Goal: Task Accomplishment & Management: Complete application form

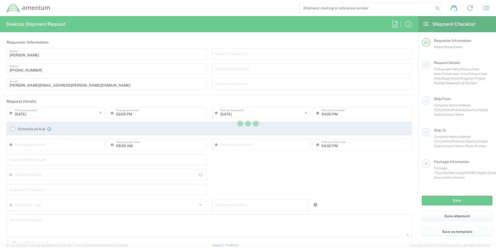
type input "[GEOGRAPHIC_DATA]"
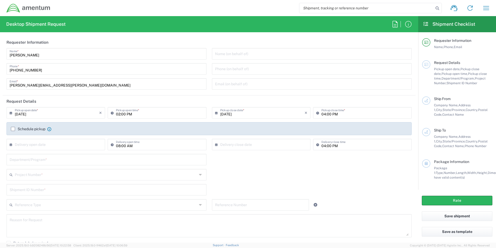
click at [340, 47] on header "Requester Information" at bounding box center [209, 42] width 413 height 12
drag, startPoint x: 385, startPoint y: 186, endPoint x: 376, endPoint y: 170, distance: 17.9
click at [382, 184] on div "Shipment ID Number *" at bounding box center [209, 191] width 411 height 15
click at [164, 117] on div "02:00 PM Pickup open time *" at bounding box center [157, 112] width 99 height 11
click at [163, 115] on input "02:00 PM" at bounding box center [159, 112] width 87 height 9
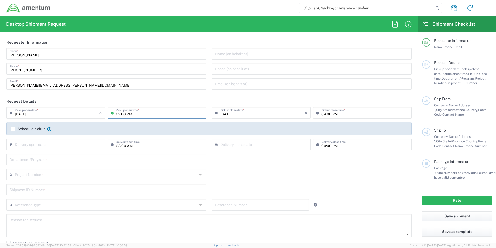
click at [163, 115] on input "02:00 PM" at bounding box center [159, 112] width 87 height 9
click at [15, 129] on label "Schedule pickup" at bounding box center [28, 129] width 35 height 4
click at [13, 129] on input "Schedule pickup" at bounding box center [13, 129] width 0 height 0
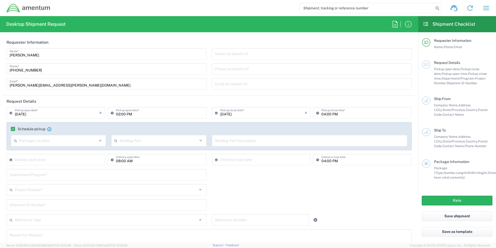
click at [31, 142] on input "text" at bounding box center [58, 139] width 78 height 9
click at [25, 153] on span "Front" at bounding box center [57, 152] width 93 height 8
type input "Front"
click at [148, 140] on input "text" at bounding box center [159, 139] width 78 height 9
click at [124, 160] on span "Building" at bounding box center [157, 160] width 93 height 8
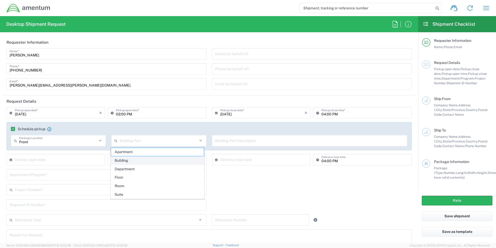
type input "Building"
click at [215, 140] on input "text" at bounding box center [309, 139] width 189 height 9
click at [212, 139] on div "Building Part Description" at bounding box center [310, 140] width 196 height 11
type input "Lobby"
click at [58, 161] on input "text" at bounding box center [57, 158] width 84 height 9
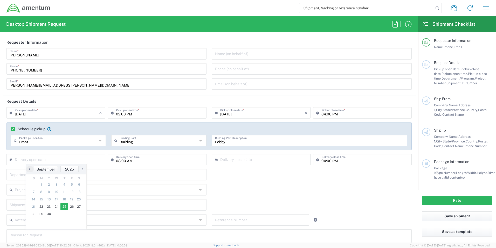
click at [65, 205] on span "25" at bounding box center [64, 206] width 8 height 7
type input "09/25/2025"
click at [250, 159] on input "text" at bounding box center [262, 158] width 84 height 9
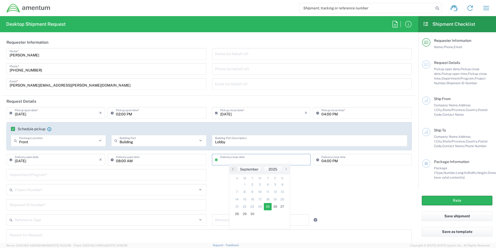
click at [267, 206] on span "25" at bounding box center [268, 206] width 8 height 7
type input "09/25/2025"
type input "Front"
click at [46, 142] on input "Front" at bounding box center [58, 139] width 78 height 9
click at [154, 145] on div "Building Building Part" at bounding box center [158, 140] width 95 height 11
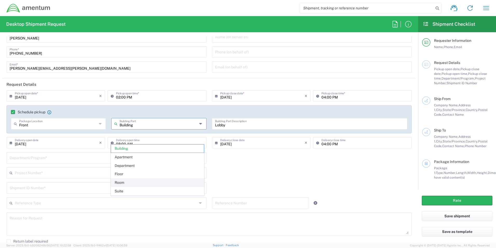
scroll to position [26, 0]
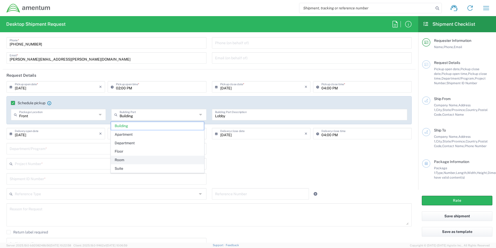
click at [121, 160] on span "Room" at bounding box center [157, 160] width 93 height 8
type input "Room"
click at [231, 116] on input "Lobby" at bounding box center [309, 113] width 189 height 9
click at [316, 117] on input "Lobby" at bounding box center [309, 113] width 189 height 9
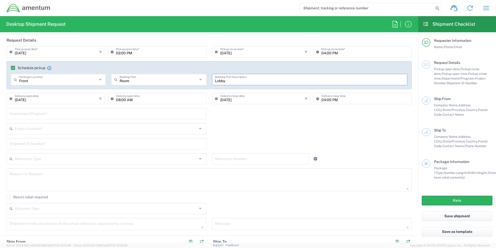
scroll to position [52, 0]
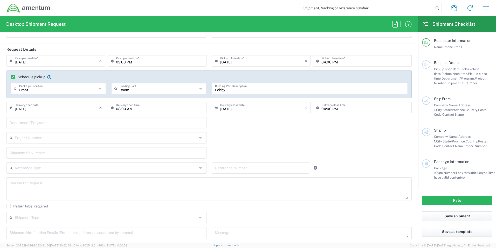
click at [31, 122] on input "text" at bounding box center [107, 122] width 194 height 9
type input "E&E [GEOGRAPHIC_DATA]"
click at [27, 135] on input "text" at bounding box center [106, 137] width 182 height 9
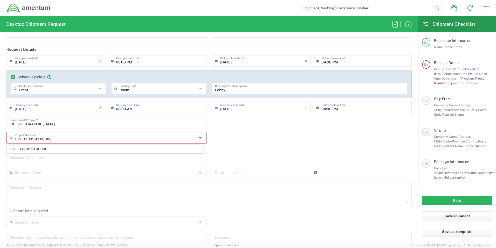
type input "OVHD.100599.00000"
click at [44, 62] on input "09/22/2025" at bounding box center [57, 60] width 84 height 9
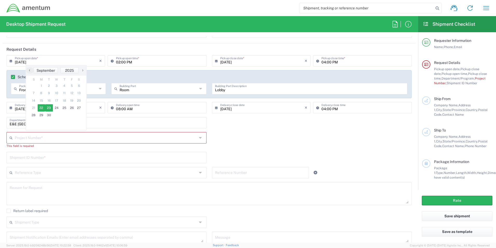
click at [51, 109] on span "23" at bounding box center [49, 107] width 8 height 7
type input "[DATE]"
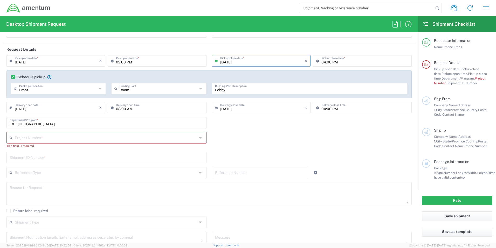
click at [252, 133] on div "Project Number * OVHD.100599.00000 This field is required" at bounding box center [209, 142] width 411 height 20
click at [19, 136] on input "text" at bounding box center [107, 137] width 184 height 9
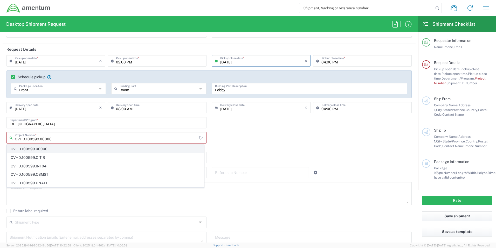
type input "OVHD.100599.00000"
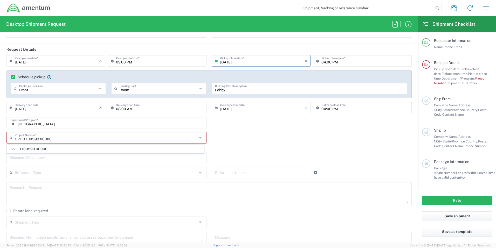
click at [41, 148] on span "OVHD.100599.00000" at bounding box center [105, 149] width 197 height 8
click at [58, 158] on div "Shipment ID Number *" at bounding box center [106, 152] width 200 height 11
click at [54, 155] on input "text" at bounding box center [107, 152] width 194 height 9
type input "1"
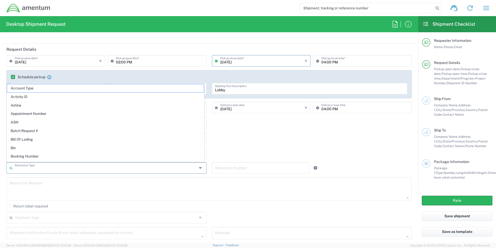
click at [45, 168] on input "text" at bounding box center [106, 167] width 182 height 9
click at [44, 185] on textarea at bounding box center [209, 189] width 399 height 20
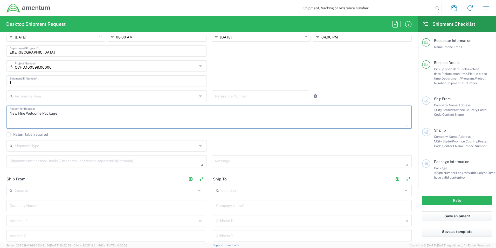
scroll to position [130, 0]
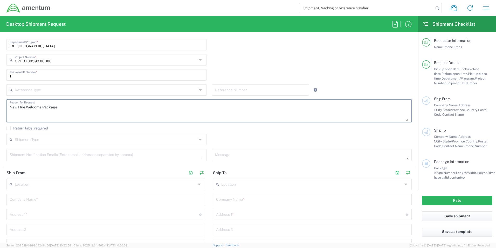
type textarea "New Hire Welcome Package"
click at [32, 143] on input "text" at bounding box center [106, 138] width 182 height 9
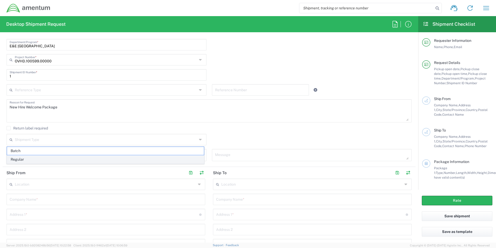
click at [23, 158] on span "Regular" at bounding box center [105, 159] width 197 height 8
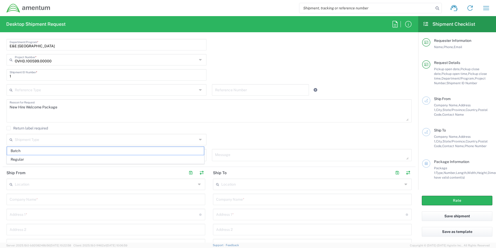
type input "Regular"
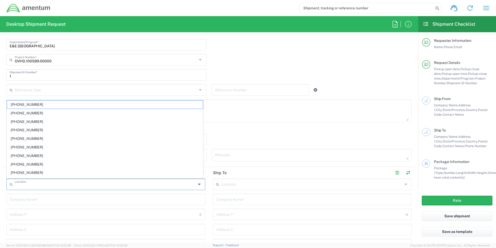
click at [45, 184] on input "text" at bounding box center [105, 183] width 181 height 9
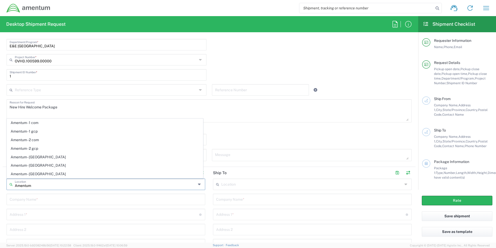
type input "Amentum"
click at [31, 199] on input "text" at bounding box center [106, 198] width 193 height 9
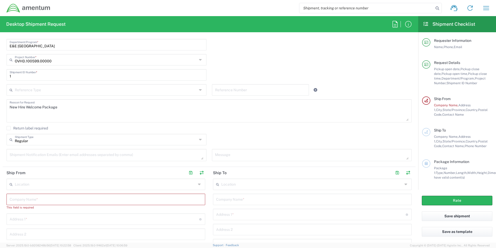
click at [198, 184] on icon at bounding box center [200, 184] width 4 height 8
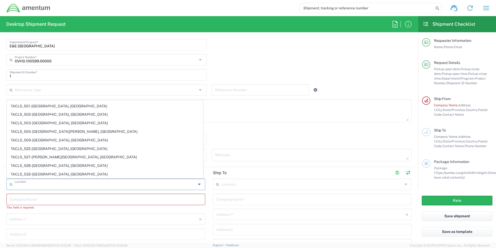
scroll to position [2128, 0]
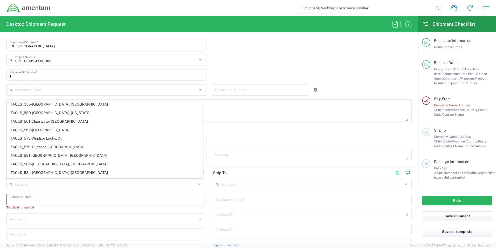
click at [34, 195] on input "text" at bounding box center [106, 198] width 193 height 9
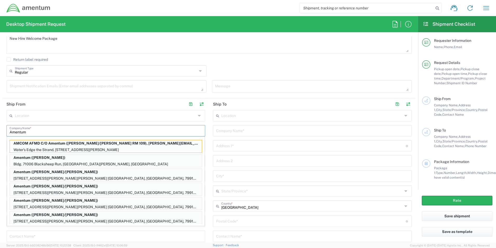
scroll to position [208, 0]
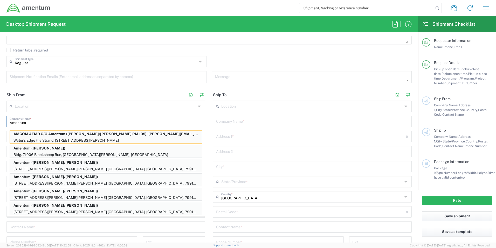
type input "Amentum"
click at [94, 228] on input "text" at bounding box center [106, 226] width 193 height 9
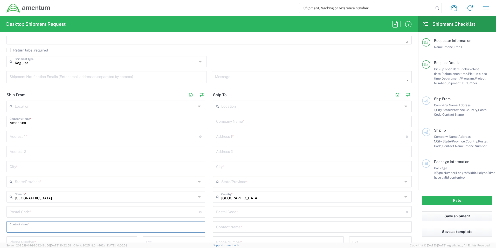
click at [20, 138] on input "text" at bounding box center [105, 135] width 190 height 9
type input "[STREET_ADDRESS][PERSON_NAME]"
click at [24, 167] on input "text" at bounding box center [106, 165] width 193 height 9
type input "Aiken"
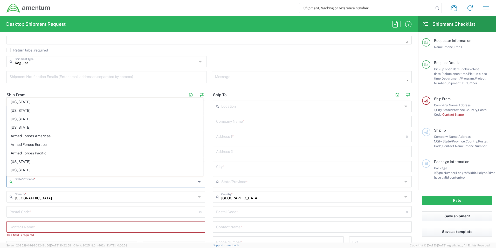
click at [24, 181] on input "text" at bounding box center [105, 180] width 181 height 9
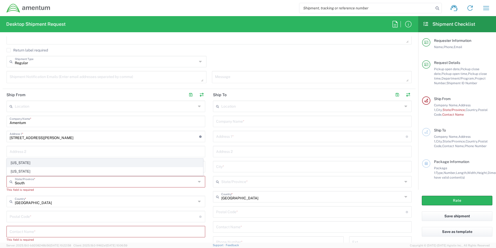
click at [26, 160] on span "South Carolina" at bounding box center [105, 163] width 196 height 8
type input "South Carolina"
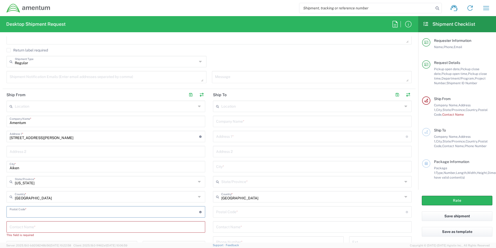
click at [49, 212] on input "undefined" at bounding box center [105, 211] width 190 height 9
type input "29842"
click at [38, 226] on input "text" at bounding box center [106, 226] width 193 height 9
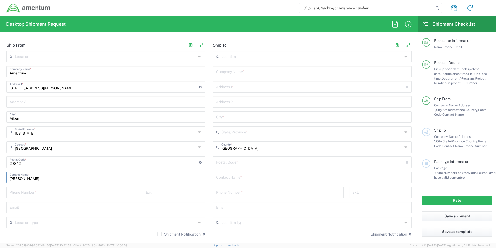
scroll to position [259, 0]
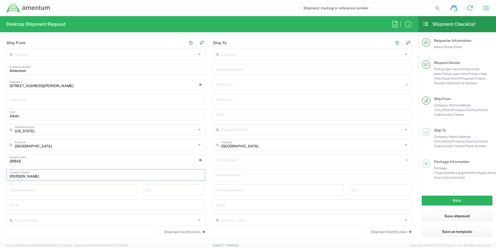
type input "[PERSON_NAME]"
click at [29, 192] on input "tel" at bounding box center [72, 189] width 125 height 9
type input "[PHONE_NUMBER]"
click at [43, 203] on input "text" at bounding box center [106, 204] width 193 height 9
type input "[PERSON_NAME][EMAIL_ADDRESS][PERSON_NAME][DOMAIN_NAME]"
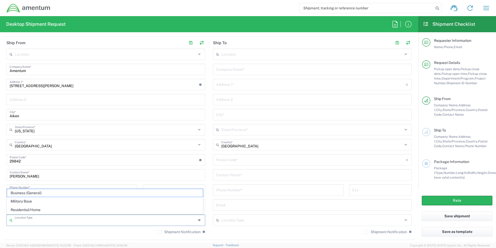
click at [39, 222] on input "text" at bounding box center [105, 219] width 181 height 9
click at [31, 210] on span "Residential/Home" at bounding box center [105, 209] width 196 height 8
click at [54, 222] on input "Residential/Home" at bounding box center [105, 219] width 181 height 9
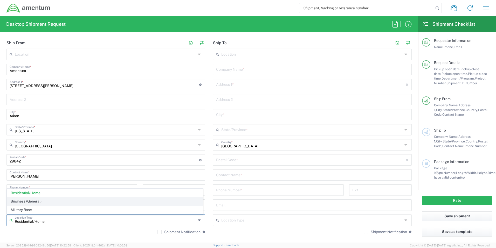
click at [33, 200] on span "Business (General)" at bounding box center [105, 201] width 196 height 8
type input "Business (General)"
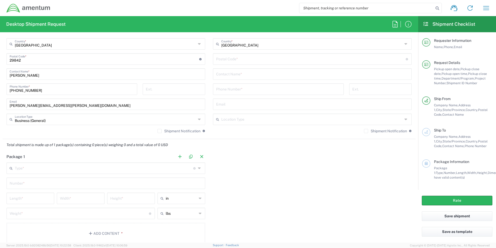
scroll to position [363, 0]
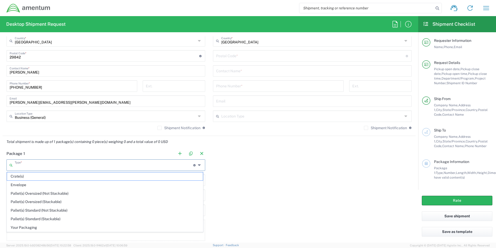
click at [57, 166] on input "text" at bounding box center [104, 164] width 179 height 9
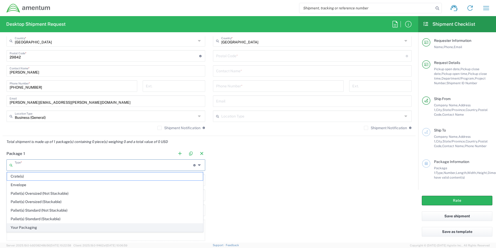
click at [35, 225] on span "Your Packaging" at bounding box center [105, 227] width 196 height 8
type input "Your Packaging"
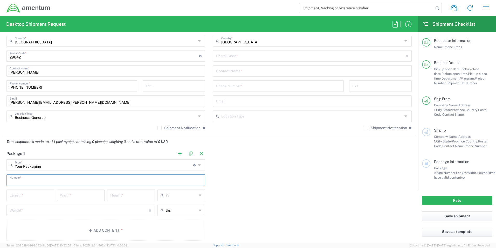
click at [37, 181] on input "text" at bounding box center [106, 179] width 193 height 9
type input "1"
click at [33, 197] on input "number" at bounding box center [31, 194] width 42 height 9
type input "13"
click at [78, 197] on input "number" at bounding box center [81, 194] width 42 height 9
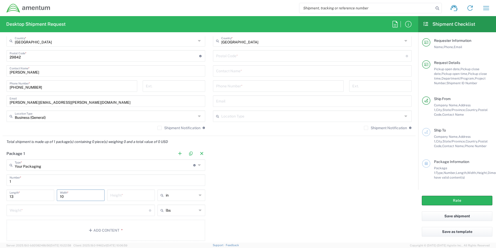
type input "10"
click at [127, 199] on div "Height *" at bounding box center [131, 194] width 48 height 11
type input "6"
click at [43, 213] on input "number" at bounding box center [79, 209] width 139 height 9
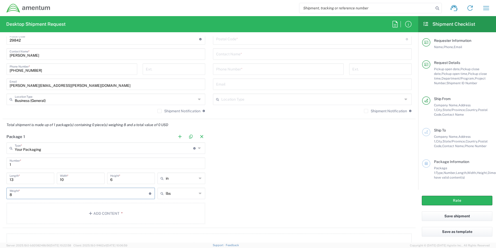
scroll to position [389, 0]
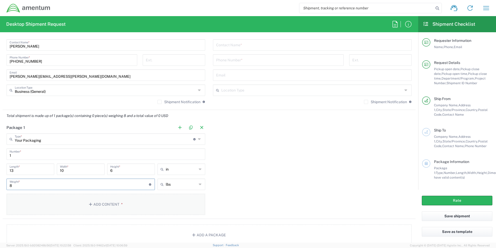
type input "8"
click at [93, 205] on button "Add Content *" at bounding box center [105, 203] width 199 height 21
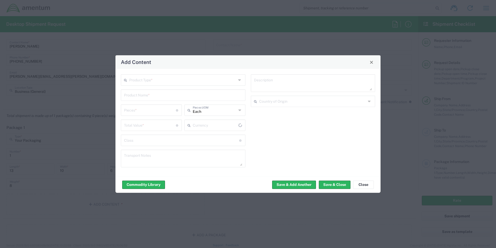
type input "US Dollar"
click at [241, 81] on icon at bounding box center [240, 80] width 4 height 8
click at [145, 89] on span "Documents" at bounding box center [183, 91] width 124 height 8
type input "Documents"
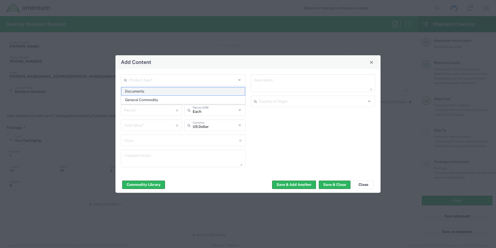
type input "1"
type textarea "Documents"
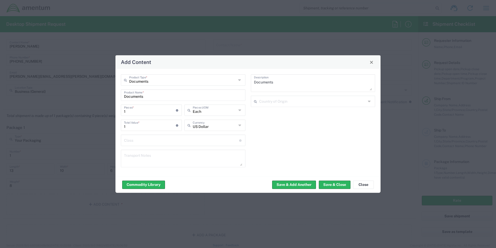
click at [139, 113] on input "1" at bounding box center [150, 109] width 52 height 9
type input "2"
type input "20"
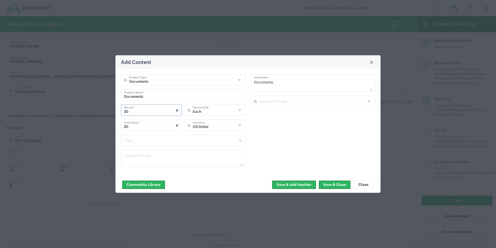
type input "200"
click at [299, 187] on button "Save & Add Another" at bounding box center [294, 184] width 44 height 8
click at [289, 183] on button "Save & Add Another" at bounding box center [294, 184] width 44 height 8
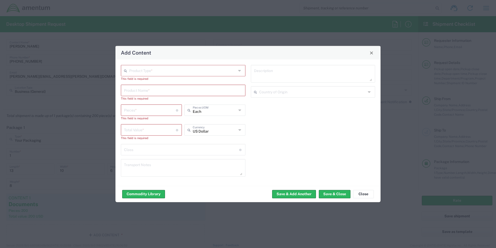
click at [139, 70] on input "text" at bounding box center [182, 70] width 107 height 9
click at [138, 91] on span "General Commodity" at bounding box center [183, 90] width 124 height 8
type input "General Commodity"
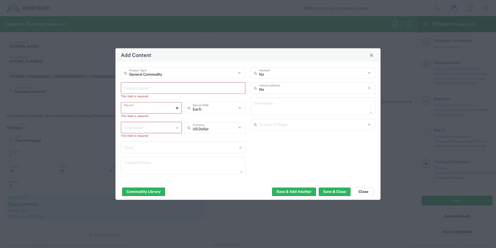
click at [136, 106] on input "number" at bounding box center [150, 107] width 52 height 9
click at [133, 90] on input "text" at bounding box center [183, 87] width 118 height 9
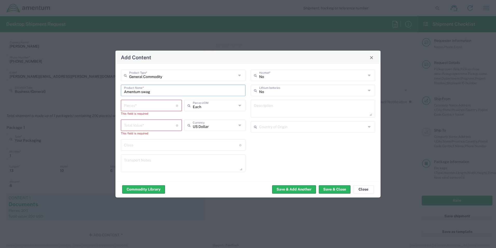
type input "Amentum swag"
click at [148, 110] on div "Pieces * Number of pieces inside all the packages" at bounding box center [151, 105] width 61 height 11
click at [147, 107] on input "number" at bounding box center [150, 104] width 52 height 9
drag, startPoint x: 145, startPoint y: 107, endPoint x: 140, endPoint y: 106, distance: 5.3
click at [140, 106] on input "number" at bounding box center [150, 104] width 52 height 9
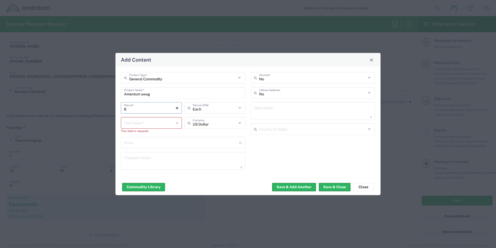
type input "8"
click at [145, 123] on input "number" at bounding box center [150, 122] width 52 height 9
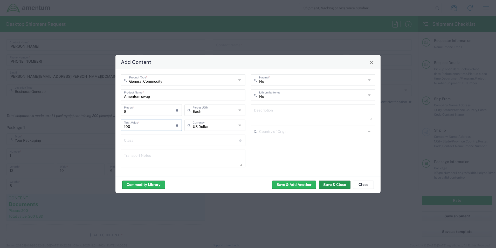
type input "100"
click at [338, 184] on button "Save & Close" at bounding box center [335, 184] width 32 height 8
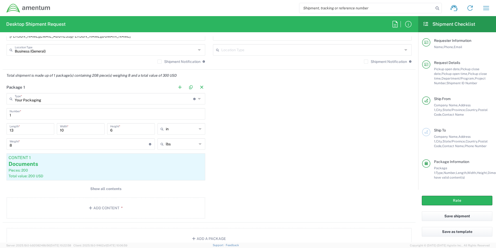
scroll to position [467, 0]
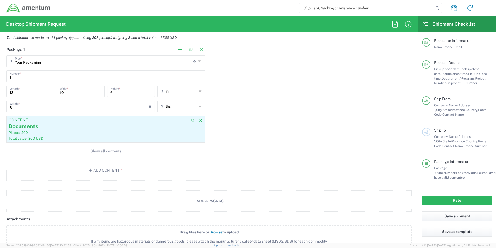
click at [97, 133] on div "Pieces: 200" at bounding box center [106, 132] width 195 height 5
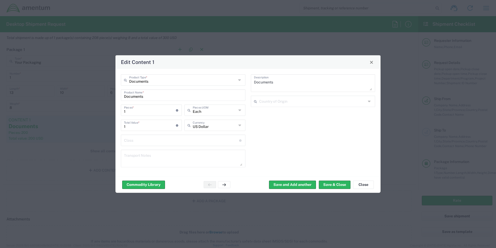
click at [237, 80] on div "Documents Product Type *" at bounding box center [183, 79] width 125 height 11
click at [143, 99] on span "General Commodity" at bounding box center [183, 100] width 124 height 8
type input "General Commodity"
click at [139, 113] on input "1" at bounding box center [150, 109] width 52 height 9
type input "8"
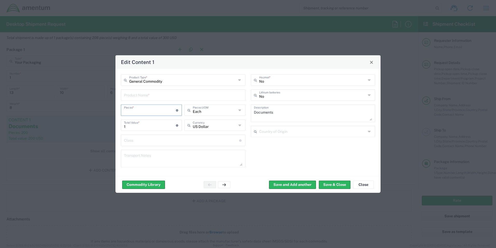
type input "8"
click at [326, 184] on button "Save & Close" at bounding box center [335, 184] width 32 height 8
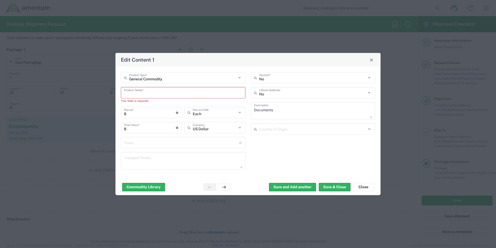
click at [148, 94] on input "text" at bounding box center [183, 92] width 118 height 9
type input "M"
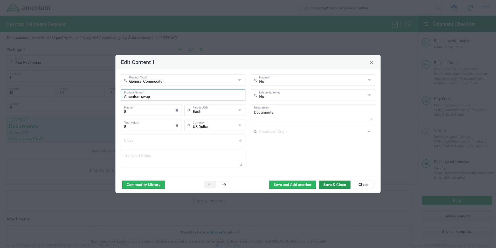
type input "Amentum swag"
click at [334, 184] on button "Save & Close" at bounding box center [335, 184] width 32 height 8
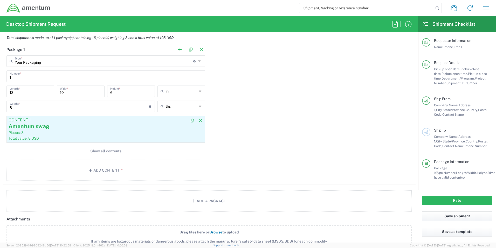
click at [78, 130] on div "Amentum swag" at bounding box center [106, 126] width 195 height 8
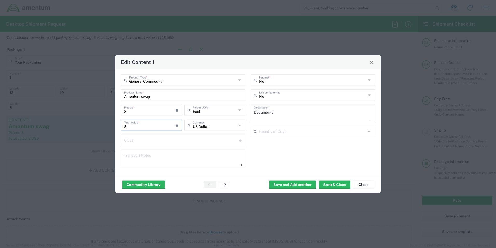
drag, startPoint x: 128, startPoint y: 128, endPoint x: 120, endPoint y: 128, distance: 8.6
click at [120, 128] on div "8 Total Value * Total value of all the pieces" at bounding box center [152, 126] width 64 height 15
type input "100"
click at [329, 181] on button "Save & Close" at bounding box center [335, 184] width 32 height 8
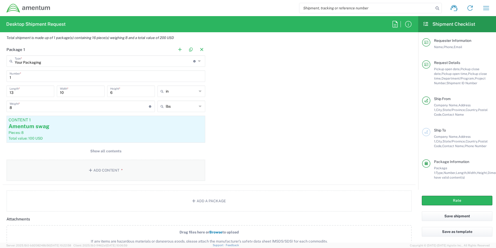
click at [91, 170] on icon "button" at bounding box center [91, 170] width 5 height 4
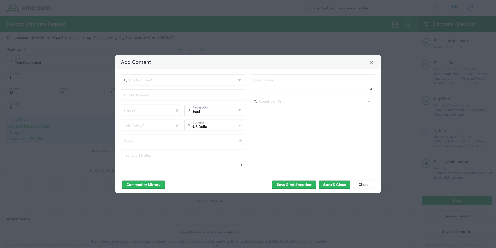
click at [164, 82] on input "text" at bounding box center [182, 79] width 107 height 9
click at [145, 91] on span "Documents" at bounding box center [183, 91] width 124 height 8
type input "Documents"
type input "1"
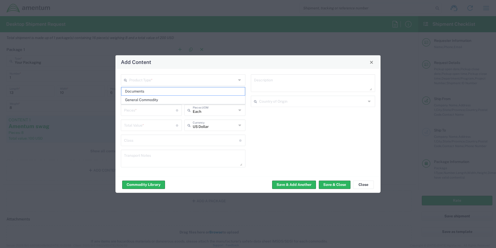
type input "1"
type textarea "Documents"
drag, startPoint x: 132, startPoint y: 113, endPoint x: 119, endPoint y: 113, distance: 12.7
click at [119, 113] on div "Documents Product Type * Documents Product Name * 1 Pieces * Number of pieces i…" at bounding box center [183, 122] width 130 height 97
type input "2"
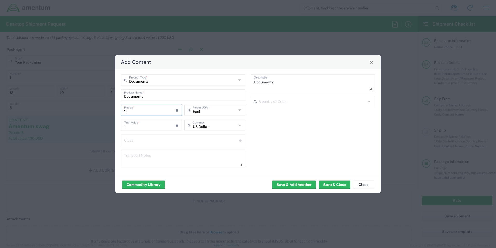
type input "2"
type input "20"
type input "200"
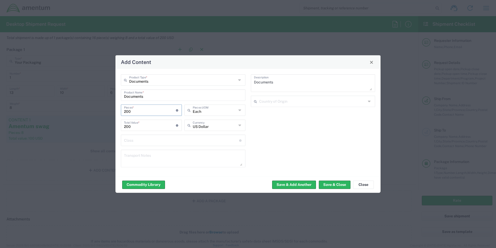
type input "200"
drag, startPoint x: 138, startPoint y: 127, endPoint x: 115, endPoint y: 125, distance: 22.2
click at [115, 125] on div "Documents Product Type * Documents Product Name * 200 Pieces * Number of pieces…" at bounding box center [247, 122] width 265 height 107
type input "1"
click at [334, 186] on button "Save & Close" at bounding box center [335, 184] width 32 height 8
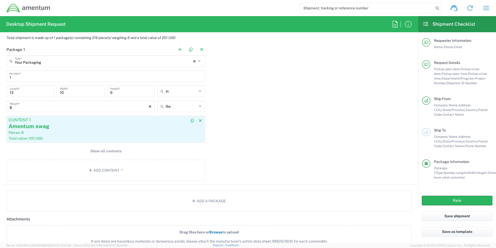
click at [84, 127] on div "Amentum swag" at bounding box center [106, 126] width 195 height 8
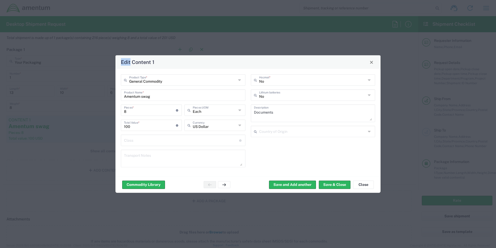
click at [84, 127] on div "Edit Content 1 General Commodity Product Type * Amentum swag Product Name * 8 P…" at bounding box center [248, 124] width 496 height 248
drag, startPoint x: 84, startPoint y: 127, endPoint x: 130, endPoint y: 111, distance: 48.5
click at [130, 111] on input "8" at bounding box center [150, 109] width 52 height 9
drag, startPoint x: 126, startPoint y: 111, endPoint x: 120, endPoint y: 111, distance: 6.5
click at [120, 111] on div "8 Pieces * Number of pieces inside all the packages" at bounding box center [152, 111] width 64 height 15
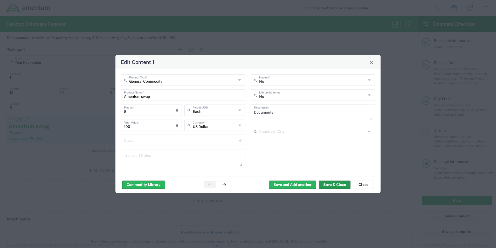
click at [324, 185] on button "Save & Close" at bounding box center [335, 184] width 32 height 8
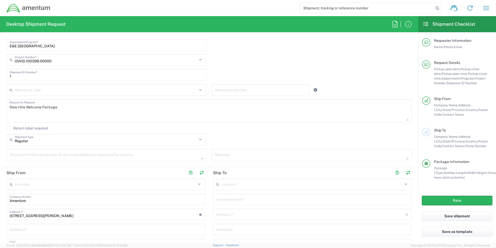
scroll to position [129, 0]
click at [457, 200] on button "Rate" at bounding box center [457, 200] width 71 height 10
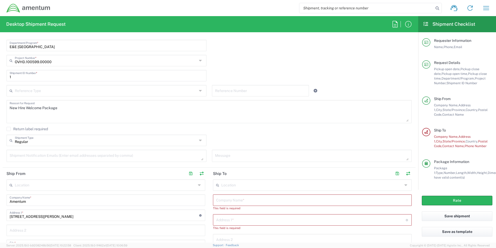
click at [236, 200] on input "text" at bounding box center [312, 199] width 193 height 9
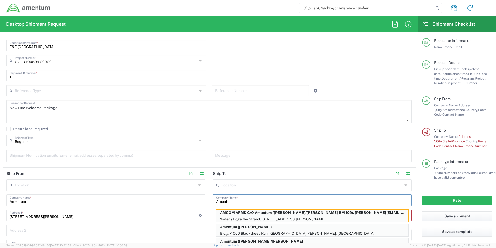
type input "Amentum"
click at [238, 139] on div "Regular Shipment Type Batch Regular" at bounding box center [209, 141] width 411 height 15
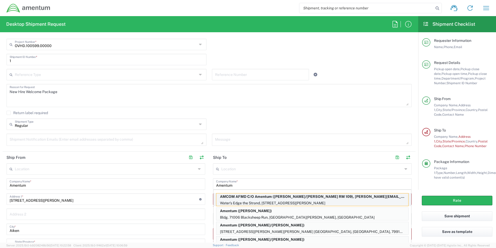
scroll to position [181, 0]
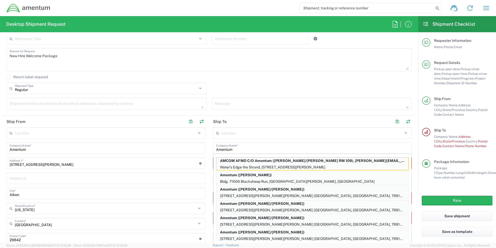
click at [333, 113] on div "Message" at bounding box center [311, 106] width 205 height 16
click at [348, 145] on input "Amentum" at bounding box center [312, 147] width 193 height 9
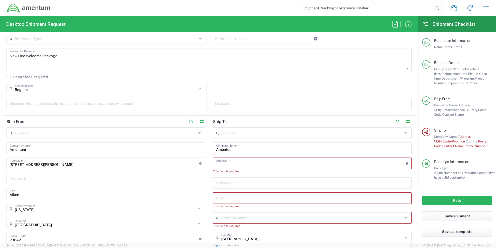
click at [227, 164] on input "text" at bounding box center [311, 162] width 190 height 9
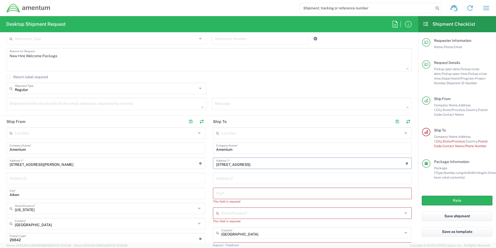
type input "[STREET_ADDRESS]"
click at [225, 196] on input "text" at bounding box center [312, 192] width 193 height 9
type input "Fruita"
click at [223, 205] on input "text" at bounding box center [311, 207] width 181 height 9
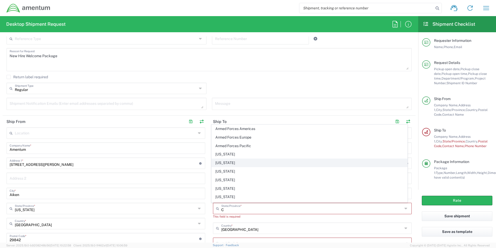
click at [223, 162] on span "Colorado" at bounding box center [310, 163] width 196 height 8
type input "Colorado"
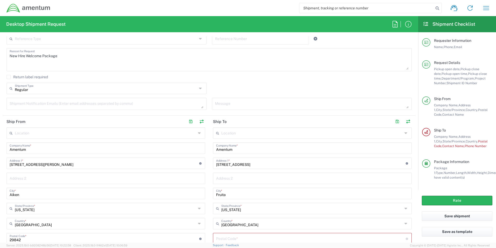
click at [238, 234] on input "undefined" at bounding box center [311, 237] width 190 height 9
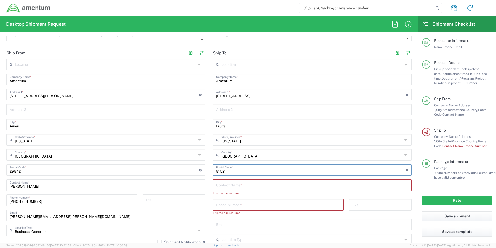
scroll to position [259, 0]
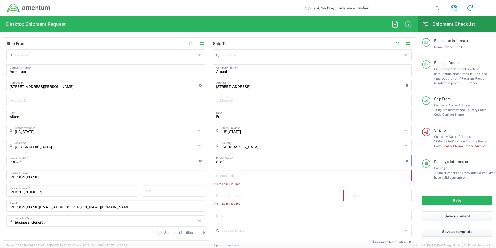
type input "81521"
click at [220, 173] on input "text" at bounding box center [312, 174] width 193 height 9
type input "[PERSON_NAME]"
click at [221, 189] on input "tel" at bounding box center [278, 190] width 125 height 9
click at [222, 192] on input "tel" at bounding box center [278, 190] width 125 height 9
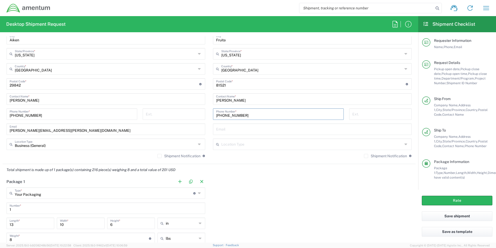
scroll to position [337, 0]
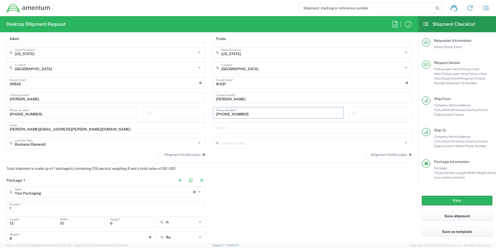
type input "[PHONE_NUMBER]"
click at [224, 144] on input "text" at bounding box center [311, 142] width 181 height 9
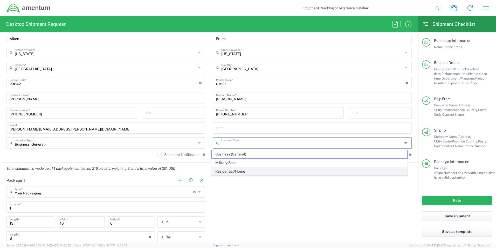
click at [235, 170] on span "Residential/Home" at bounding box center [310, 171] width 196 height 8
type input "Residential/Home"
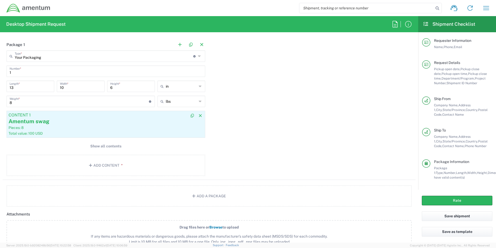
scroll to position [492, 0]
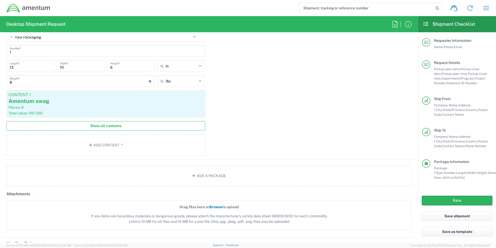
click at [98, 125] on span "Show all contents" at bounding box center [105, 125] width 31 height 5
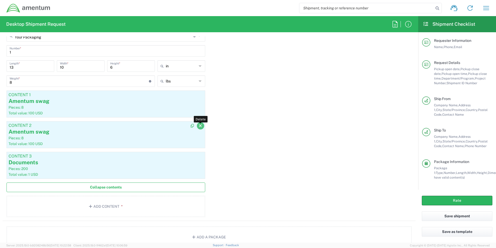
click at [198, 125] on icon "button" at bounding box center [200, 126] width 5 height 4
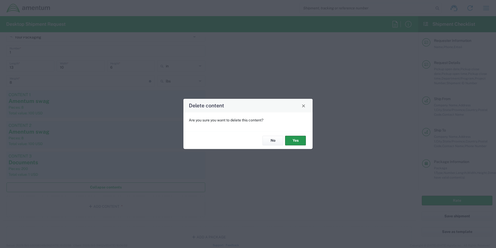
click at [294, 139] on button "Yes" at bounding box center [295, 140] width 21 height 10
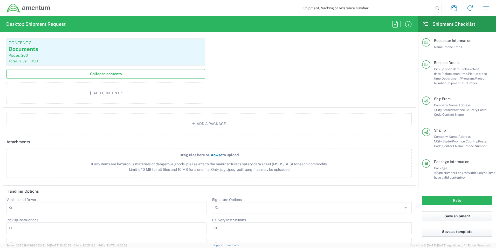
scroll to position [549, 0]
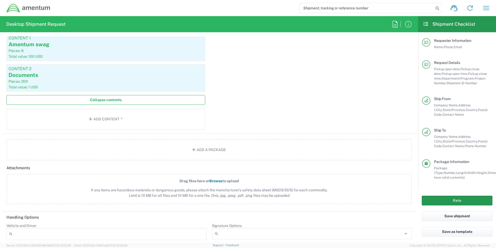
click at [432, 197] on button "Rate" at bounding box center [457, 200] width 71 height 10
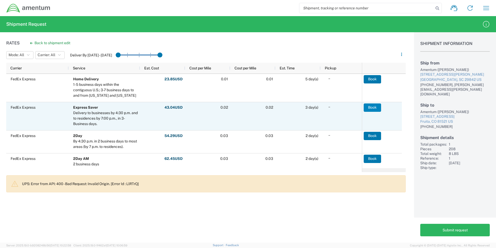
click at [373, 107] on button "Book" at bounding box center [372, 107] width 17 height 8
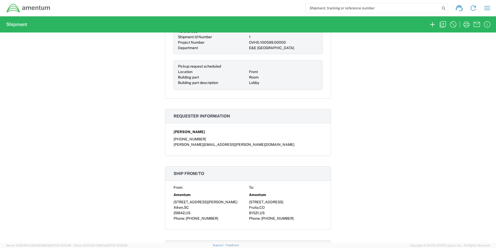
scroll to position [311, 0]
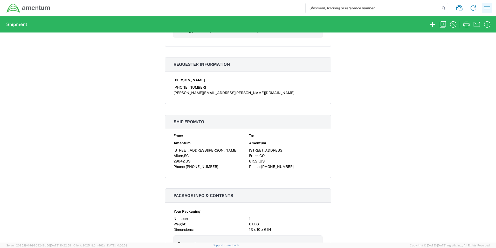
click at [484, 7] on icon "button" at bounding box center [487, 8] width 8 height 8
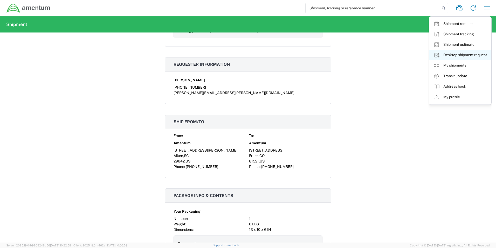
click at [469, 55] on link "Desktop shipment request" at bounding box center [460, 55] width 62 height 10
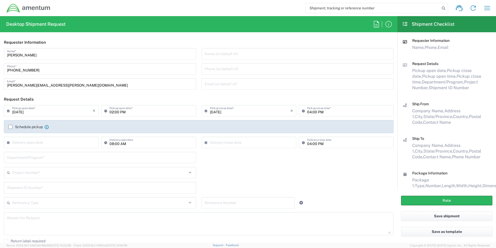
click at [406, 22] on icon at bounding box center [405, 24] width 6 height 5
click at [487, 5] on icon "button" at bounding box center [487, 8] width 8 height 8
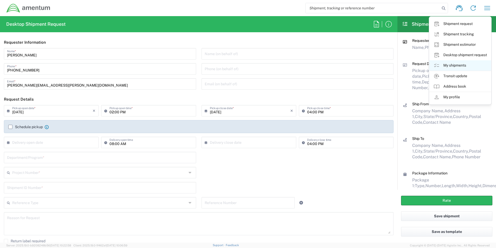
click at [451, 65] on link "My shipments" at bounding box center [460, 65] width 62 height 10
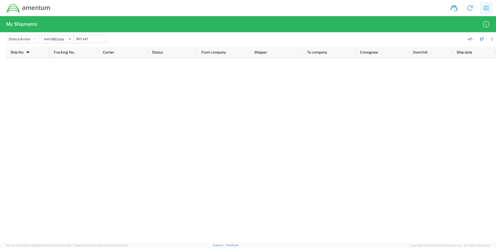
click at [486, 9] on icon "button" at bounding box center [486, 8] width 8 height 8
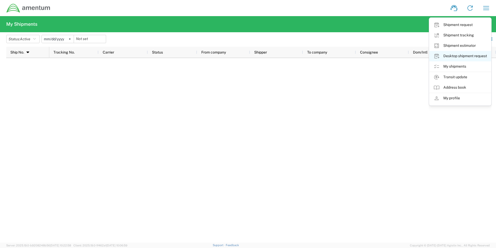
click at [463, 58] on link "Desktop shipment request" at bounding box center [460, 56] width 62 height 10
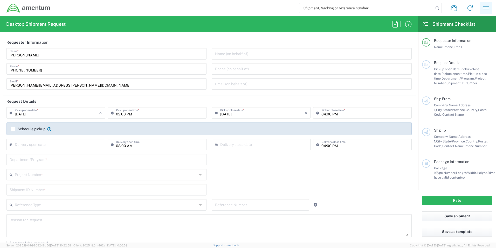
click at [484, 5] on icon "button" at bounding box center [486, 8] width 8 height 8
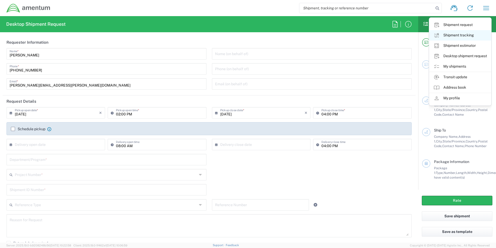
click at [452, 34] on link "Shipment tracking" at bounding box center [460, 35] width 62 height 10
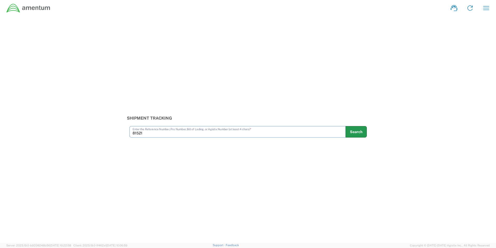
type input "81521"
click at [360, 132] on button "Search" at bounding box center [356, 131] width 21 height 11
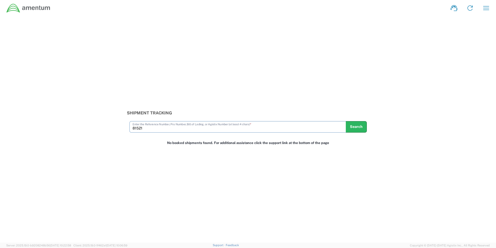
drag, startPoint x: 146, startPoint y: 128, endPoint x: 101, endPoint y: 122, distance: 45.1
click at [101, 122] on div "Shipment Tracking 81521 Enter the Reference Number, Pro Number, Bill of Lading,…" at bounding box center [248, 121] width 496 height 22
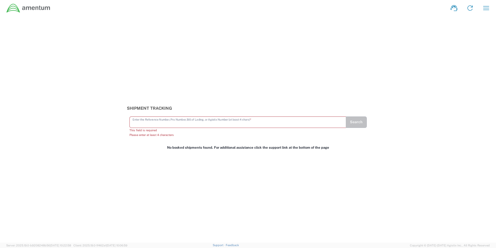
click at [138, 122] on input "text" at bounding box center [238, 121] width 210 height 9
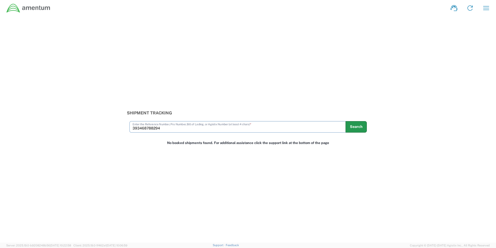
type input "393468788294"
click at [351, 131] on button "Search" at bounding box center [356, 126] width 21 height 11
click at [359, 123] on button "Search" at bounding box center [356, 126] width 21 height 11
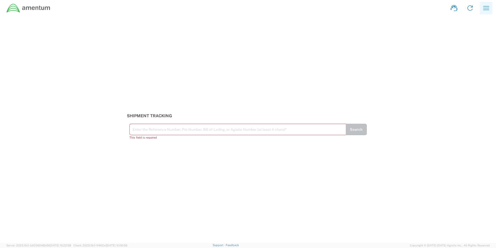
click at [484, 9] on icon "button" at bounding box center [486, 8] width 8 height 8
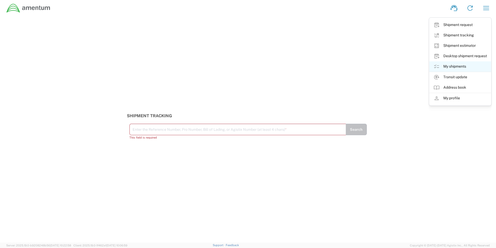
click at [450, 64] on link "My shipments" at bounding box center [460, 66] width 62 height 10
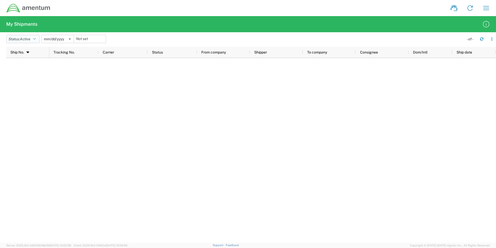
click at [36, 37] on icon "button" at bounding box center [34, 39] width 3 height 4
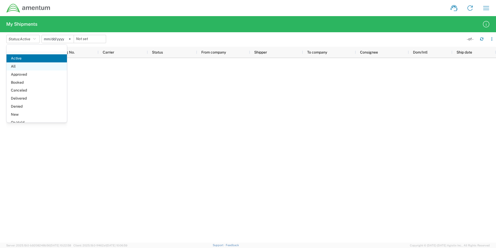
click at [10, 65] on span "All" at bounding box center [36, 66] width 60 height 8
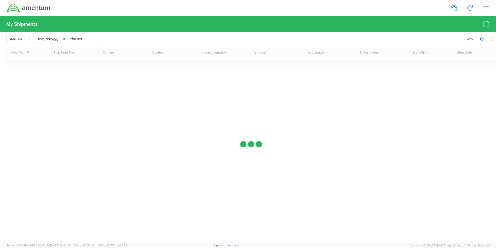
click at [65, 39] on icon at bounding box center [64, 39] width 2 height 2
click at [57, 39] on input "date" at bounding box center [52, 39] width 32 height 8
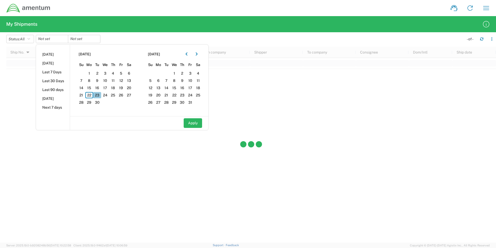
click at [97, 95] on span "23" at bounding box center [97, 95] width 8 height 6
click at [195, 124] on button "Apply" at bounding box center [193, 123] width 18 height 10
type input "2025-09-23"
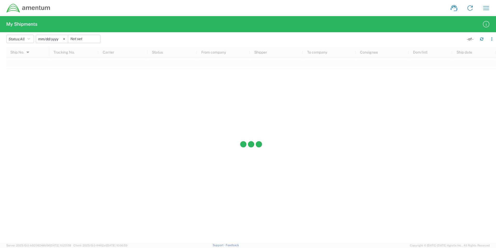
click at [195, 124] on div at bounding box center [251, 144] width 490 height 195
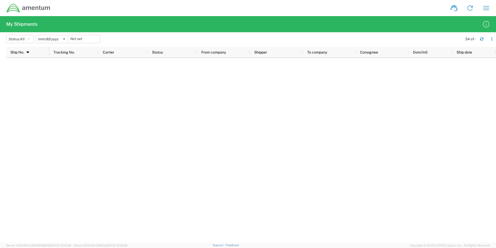
click at [475, 109] on div at bounding box center [272, 150] width 447 height 184
click at [65, 39] on icon at bounding box center [64, 39] width 2 height 2
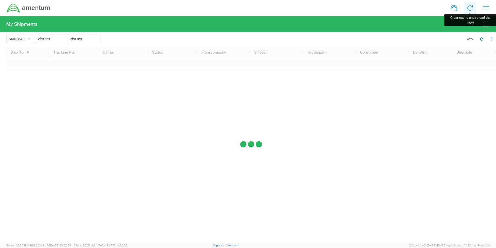
click at [469, 9] on icon at bounding box center [470, 8] width 8 height 8
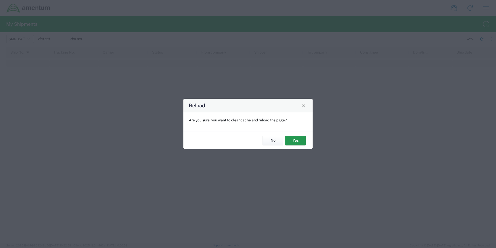
click at [291, 141] on button "Yes" at bounding box center [295, 140] width 21 height 10
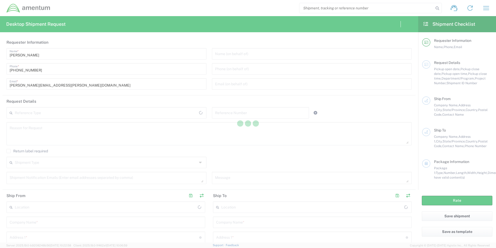
type input "[GEOGRAPHIC_DATA]"
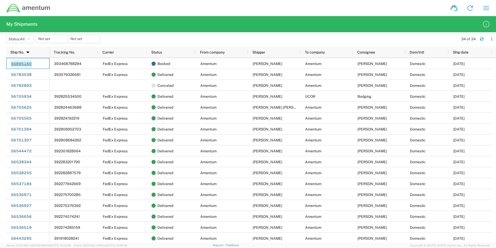
click at [23, 64] on link "56895160" at bounding box center [21, 64] width 21 height 8
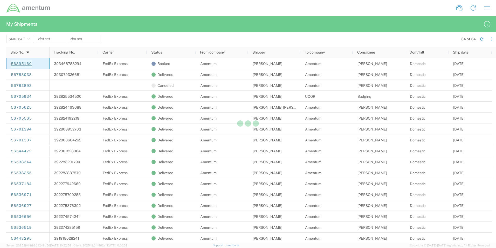
click at [23, 64] on div at bounding box center [248, 124] width 496 height 248
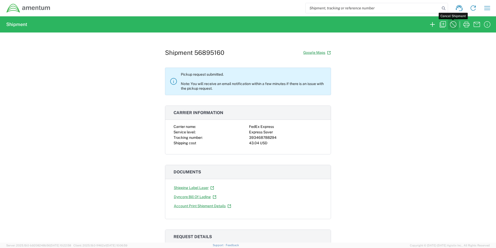
click at [454, 24] on icon "button" at bounding box center [453, 24] width 8 height 8
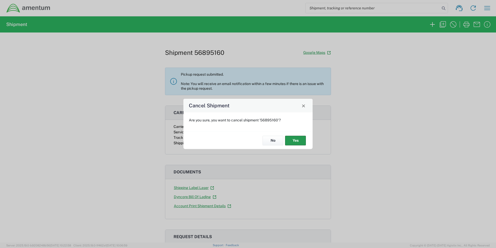
click at [293, 139] on button "Yes" at bounding box center [295, 140] width 21 height 10
